Goal: Information Seeking & Learning: Learn about a topic

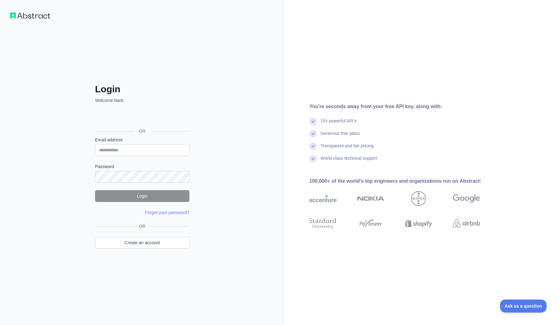
click at [165, 116] on div "Sign in with Google. Opens in new tab" at bounding box center [141, 117] width 93 height 14
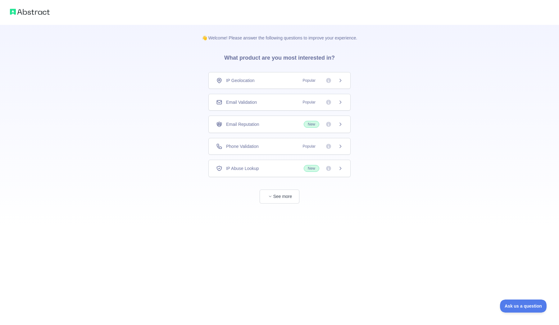
click at [310, 84] on div "IP Geolocation Popular" at bounding box center [280, 80] width 142 height 17
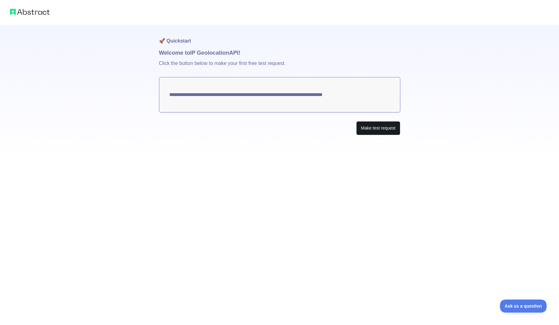
click at [377, 128] on button "Make test request" at bounding box center [378, 128] width 44 height 14
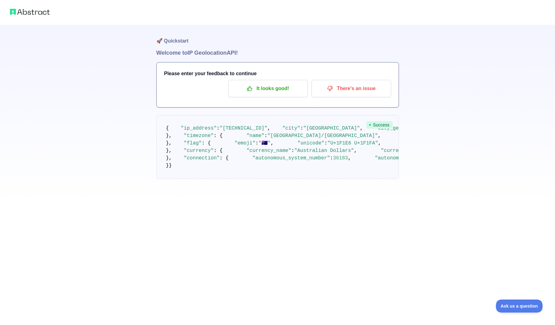
scroll to position [184, 0]
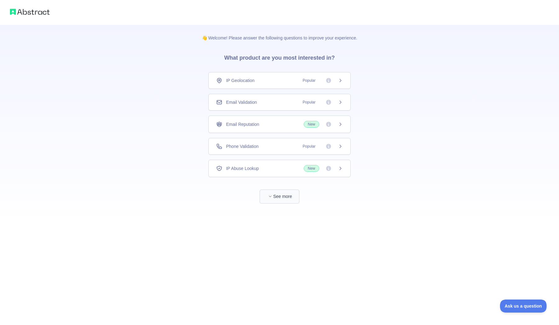
click at [289, 194] on button "See more" at bounding box center [280, 197] width 40 height 14
click at [252, 120] on div "Email Reputation New" at bounding box center [277, 124] width 142 height 17
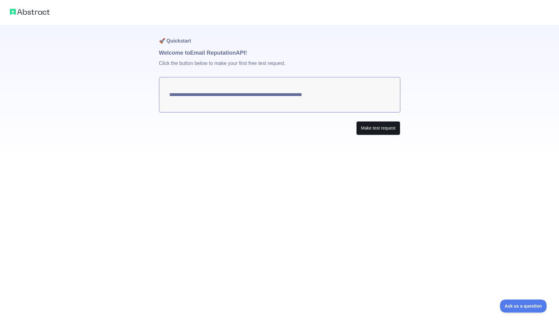
click at [376, 131] on button "Make test request" at bounding box center [378, 128] width 44 height 14
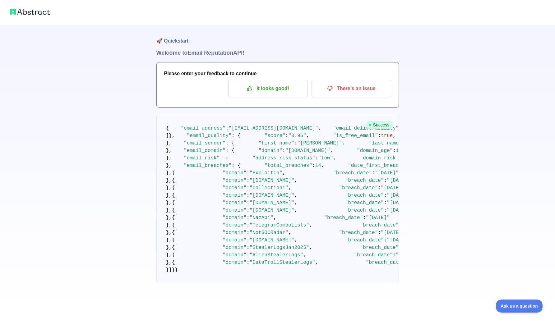
scroll to position [676, 0]
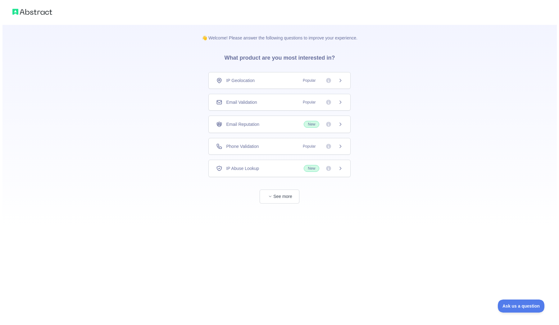
scroll to position [385, 0]
drag, startPoint x: 238, startPoint y: 93, endPoint x: 44, endPoint y: 10, distance: 211.2
click at [44, 10] on html "👋 Welcome! Please answer the following questions to improve your experience. Wh…" at bounding box center [279, 162] width 559 height 325
click at [43, 12] on html "👋 Welcome! Please answer the following questions to improve your experience. Wh…" at bounding box center [279, 162] width 559 height 325
click at [22, 12] on html "👋 Welcome! Please answer the following questions to improve your experience. Wh…" at bounding box center [279, 162] width 559 height 325
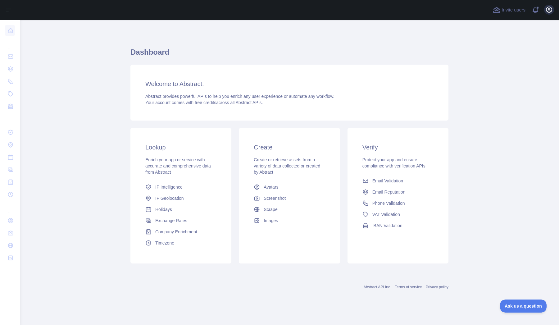
click at [548, 10] on icon "button" at bounding box center [549, 9] width 7 height 7
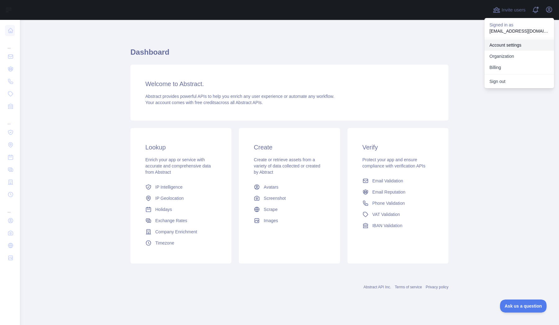
click at [492, 46] on link "Account settings" at bounding box center [520, 44] width 70 height 11
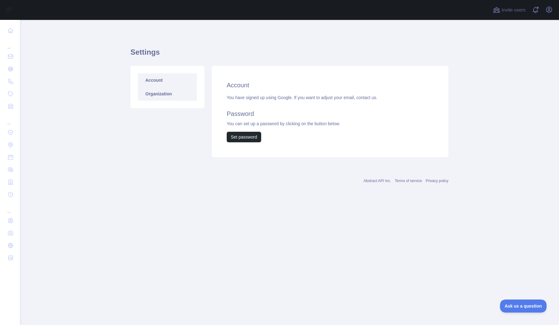
click at [164, 95] on link "Organization" at bounding box center [167, 94] width 59 height 14
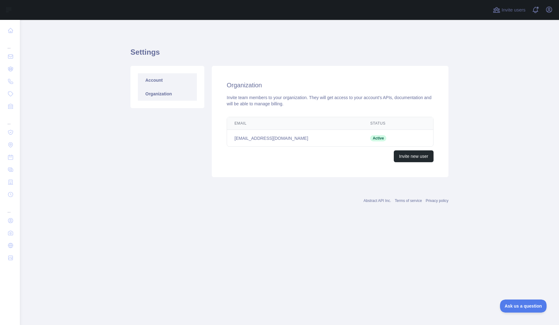
click at [167, 80] on link "Account" at bounding box center [167, 80] width 59 height 14
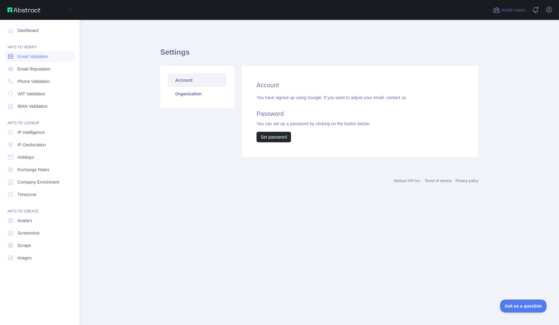
click at [19, 59] on span "Email Validation" at bounding box center [32, 56] width 31 height 6
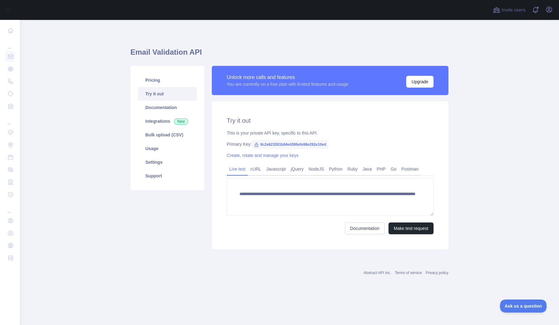
click at [290, 144] on span "8c2e623261b84e4386efe98e292e10ed" at bounding box center [290, 144] width 77 height 9
copy span "8c2e623261b84e4386efe98e292e10ed"
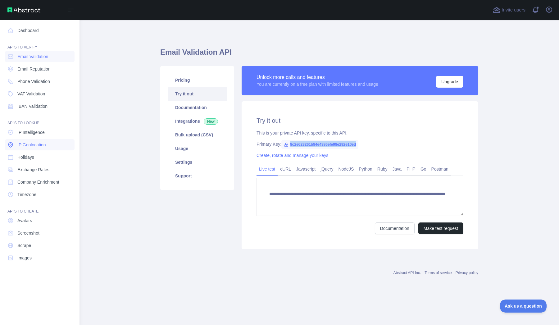
click at [34, 144] on span "IP Geolocation" at bounding box center [31, 145] width 29 height 6
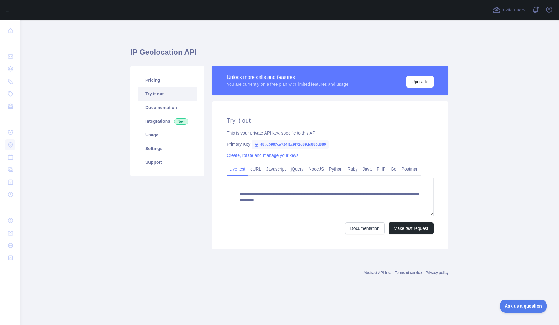
click at [277, 146] on span "48bc5997ca724f1c9f71d89dd880d389" at bounding box center [290, 144] width 77 height 9
copy span "48bc5997ca724f1c9f71d89dd880d389"
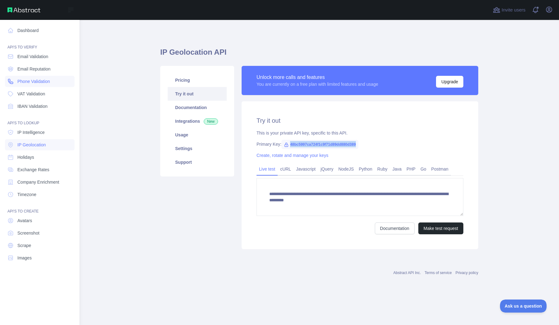
click at [24, 79] on span "Phone Validation" at bounding box center [33, 81] width 33 height 6
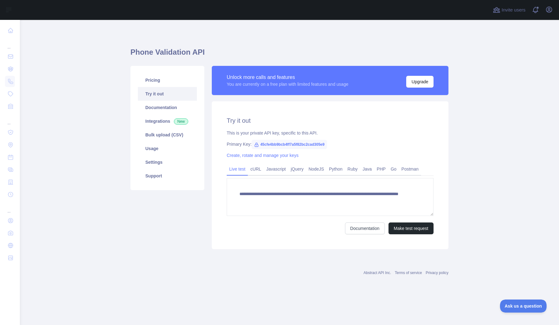
click at [284, 145] on span "45cfe4bb9bcb4ff7a5f82bc2cad305e9" at bounding box center [290, 144] width 76 height 9
copy span "45cfe4bb9bcb4ff7a5f82bc2cad305e9"
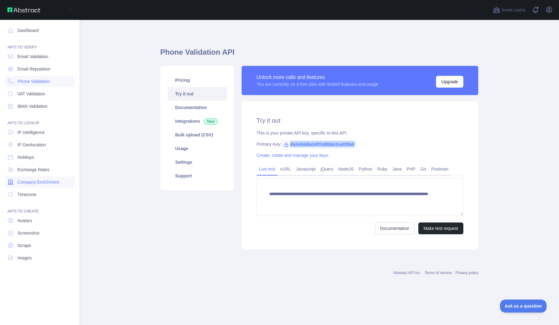
click at [39, 181] on span "Company Enrichment" at bounding box center [38, 182] width 42 height 6
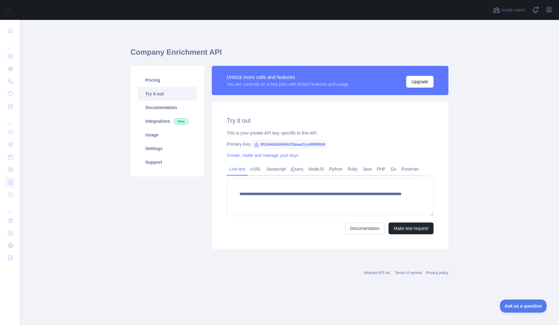
click at [296, 142] on span "932e948dbf464bf29eaed1ce99f868b8" at bounding box center [290, 144] width 76 height 9
copy span "932e948dbf464bf29eaed1ce99f868b8"
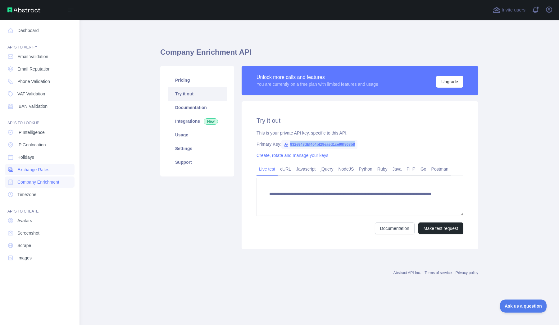
click at [32, 173] on link "Exchange Rates" at bounding box center [40, 169] width 70 height 11
click at [44, 194] on link "Timezone" at bounding box center [40, 194] width 70 height 11
click at [44, 221] on link "Avatars" at bounding box center [40, 220] width 70 height 11
click at [39, 237] on link "Screenshot" at bounding box center [40, 232] width 70 height 11
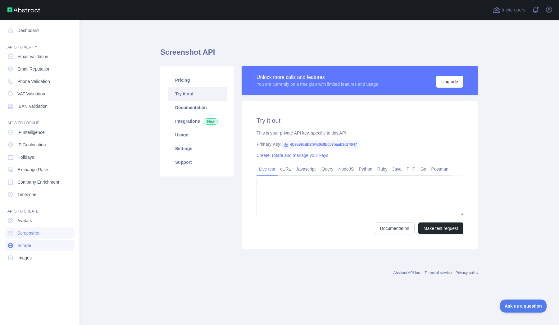
type textarea "**********"
click at [38, 246] on link "Scrape" at bounding box center [40, 245] width 70 height 11
click at [35, 262] on link "Images" at bounding box center [40, 257] width 70 height 11
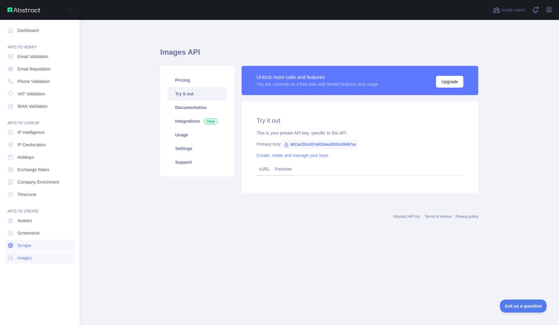
click at [36, 248] on link "Scrape" at bounding box center [40, 245] width 70 height 11
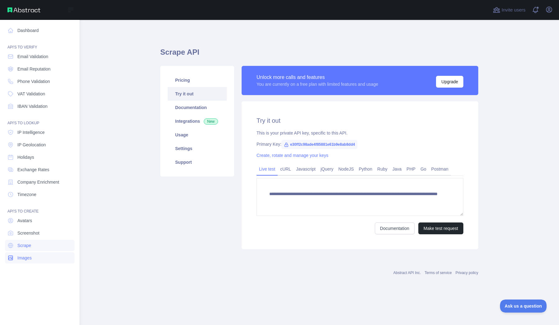
click at [32, 259] on span "Images" at bounding box center [24, 258] width 14 height 6
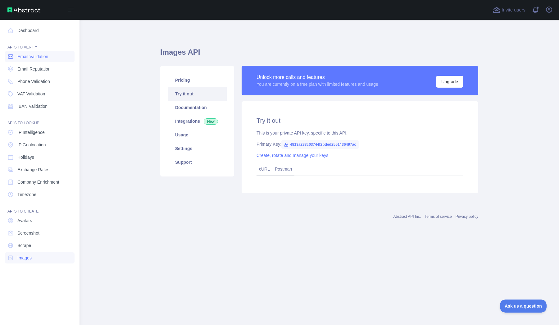
click at [48, 60] on link "Email Validation" at bounding box center [40, 56] width 70 height 11
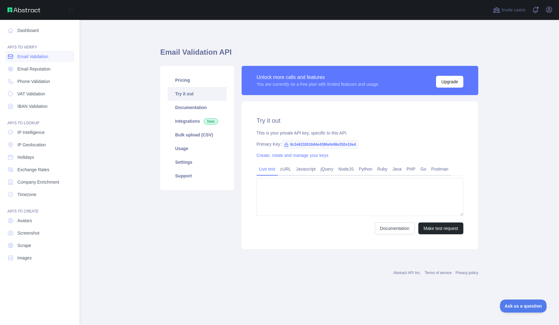
type textarea "**********"
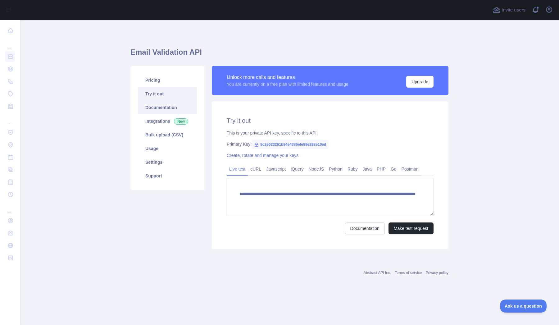
click at [179, 102] on link "Documentation" at bounding box center [167, 108] width 59 height 14
